Goal: Communication & Community: Participate in discussion

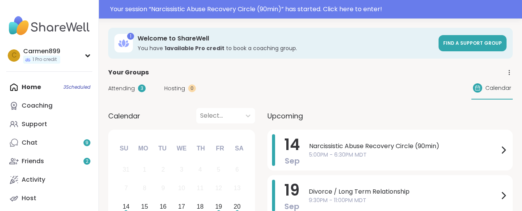
click at [430, 153] on span "5:00PM - 6:30PM MDT" at bounding box center [404, 155] width 190 height 8
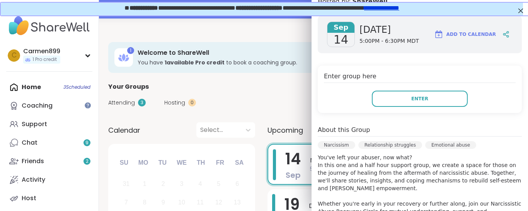
scroll to position [116, 0]
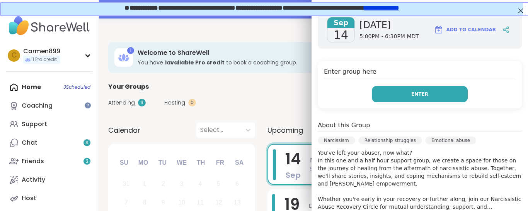
click at [411, 92] on span "Enter" at bounding box center [419, 94] width 17 height 7
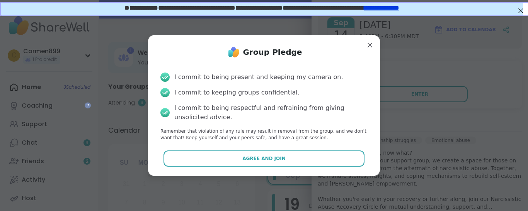
drag, startPoint x: 220, startPoint y: 161, endPoint x: 219, endPoint y: 154, distance: 6.6
click at [220, 161] on button "Agree and Join" at bounding box center [263, 159] width 201 height 16
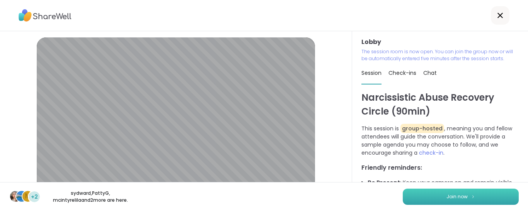
click at [438, 200] on button "Join now" at bounding box center [460, 197] width 116 height 16
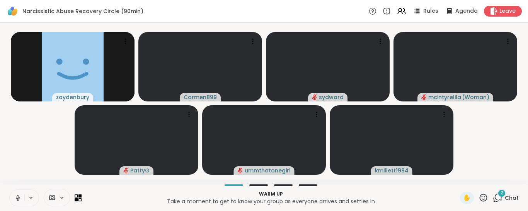
click at [500, 195] on span "2" at bounding box center [501, 193] width 3 height 7
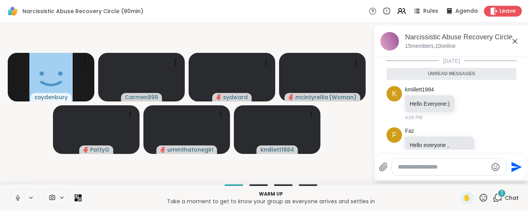
scroll to position [65, 0]
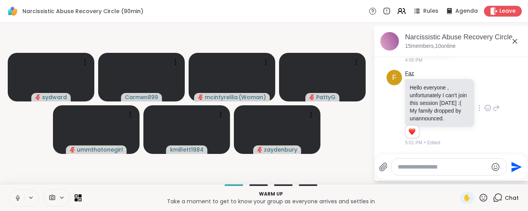
click at [410, 70] on link "Faz" at bounding box center [409, 74] width 9 height 8
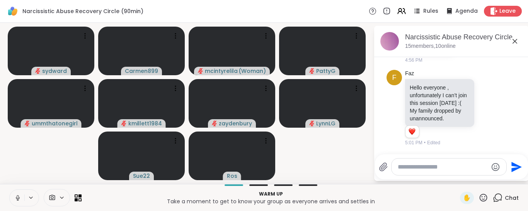
click at [16, 199] on icon at bounding box center [17, 198] width 7 height 7
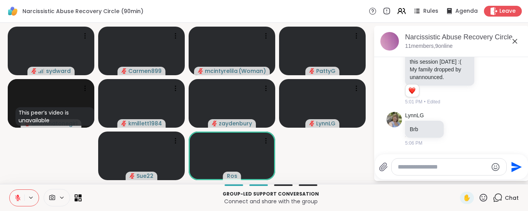
scroll to position [88, 0]
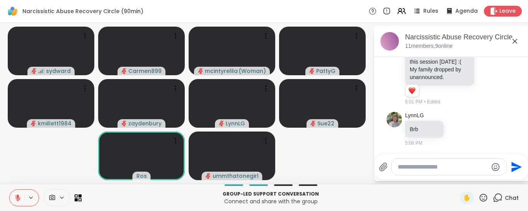
click at [20, 197] on icon at bounding box center [17, 197] width 5 height 5
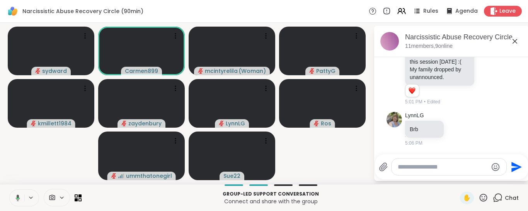
click at [17, 198] on icon at bounding box center [18, 199] width 2 height 2
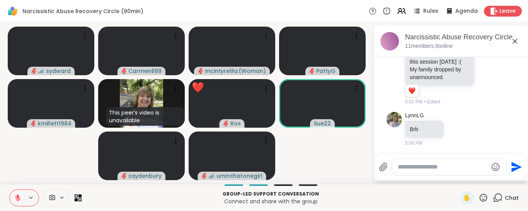
click at [479, 197] on icon at bounding box center [483, 198] width 8 height 8
click at [456, 177] on span "❤️" at bounding box center [460, 177] width 8 height 9
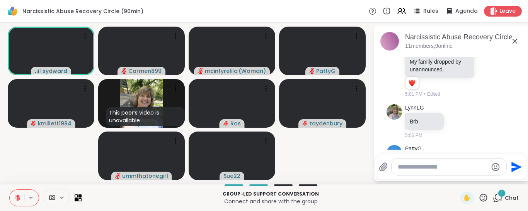
scroll to position [160, 0]
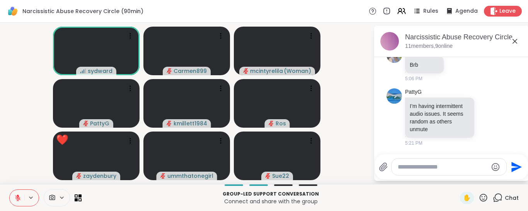
click at [479, 198] on icon at bounding box center [483, 198] width 10 height 10
drag, startPoint x: 451, startPoint y: 178, endPoint x: 438, endPoint y: 178, distance: 13.9
click at [456, 178] on span "❤️" at bounding box center [460, 177] width 8 height 9
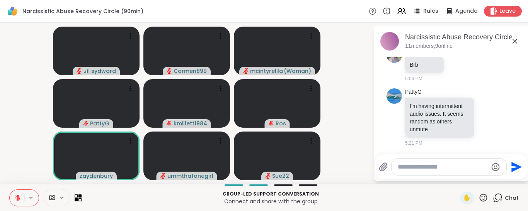
click at [478, 199] on icon at bounding box center [483, 198] width 10 height 10
click at [456, 176] on span "❤️" at bounding box center [460, 177] width 8 height 9
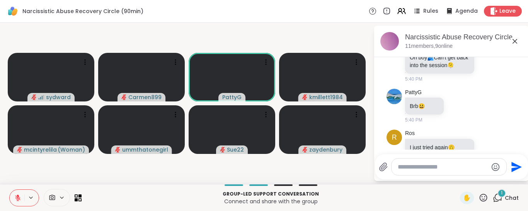
scroll to position [590, 0]
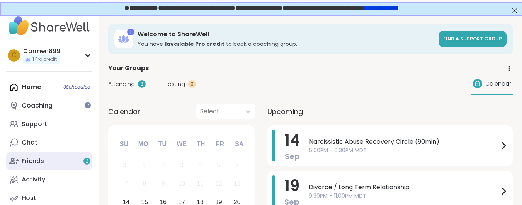
click at [42, 160] on div "Friends 2" at bounding box center [33, 161] width 22 height 8
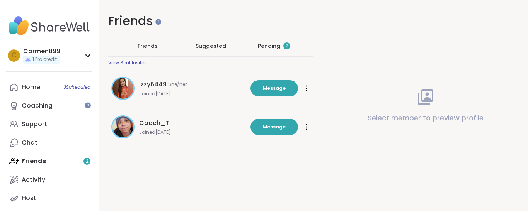
click at [268, 42] on div "Pending 2" at bounding box center [274, 46] width 32 height 8
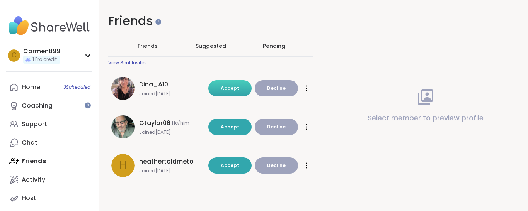
click at [222, 90] on span "Accept" at bounding box center [230, 88] width 19 height 7
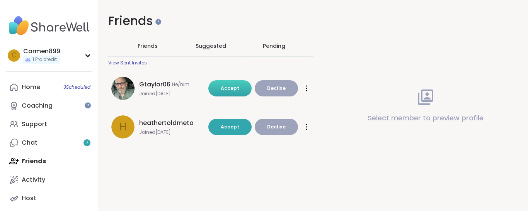
click at [223, 91] on span "Accept" at bounding box center [230, 88] width 19 height 7
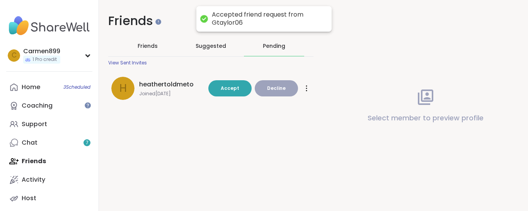
click at [224, 128] on div "Friends Friends Suggested Pending View Sent Invites h heathertoldmeto Joined Fe…" at bounding box center [313, 105] width 429 height 211
click at [222, 90] on span "Accept" at bounding box center [230, 88] width 19 height 7
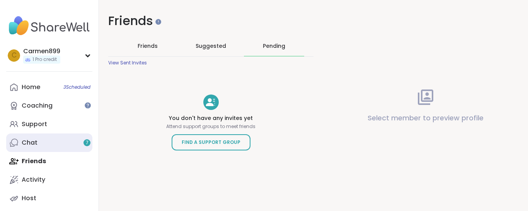
click at [22, 140] on div "Chat 7" at bounding box center [30, 143] width 16 height 8
